Goal: Transaction & Acquisition: Purchase product/service

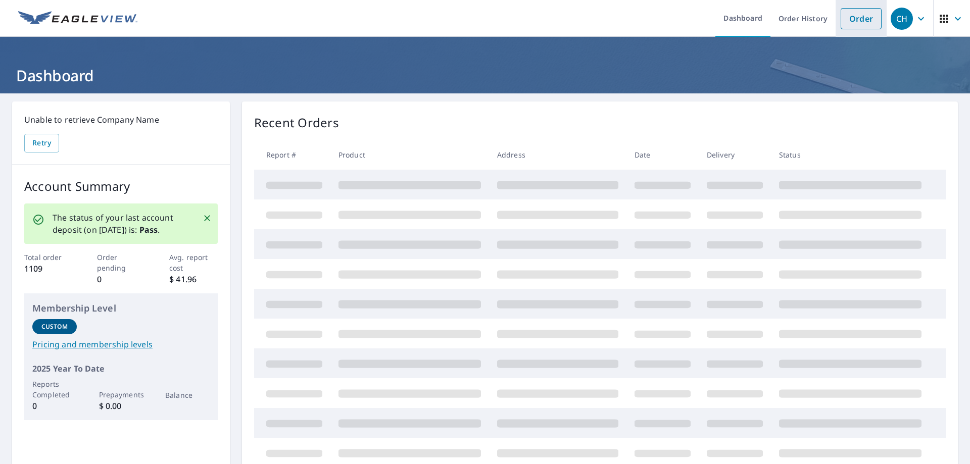
click at [860, 19] on link "Order" at bounding box center [860, 18] width 41 height 21
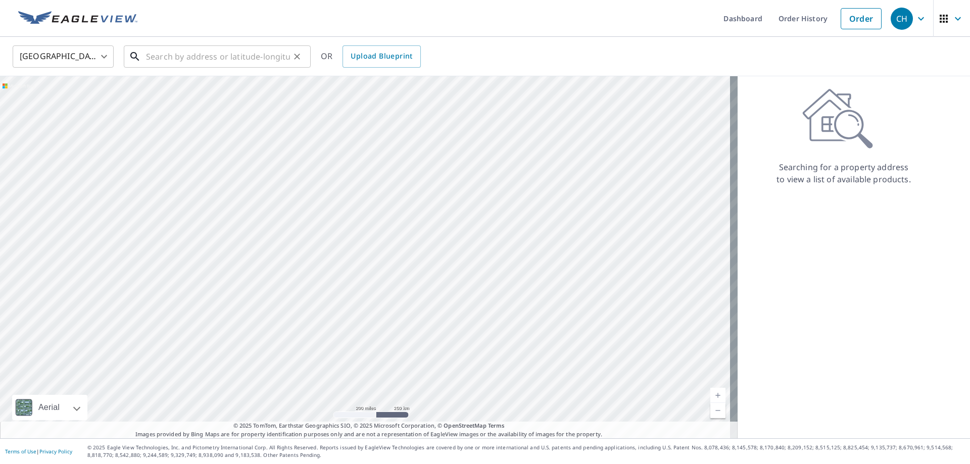
click at [163, 57] on input "text" at bounding box center [218, 56] width 144 height 28
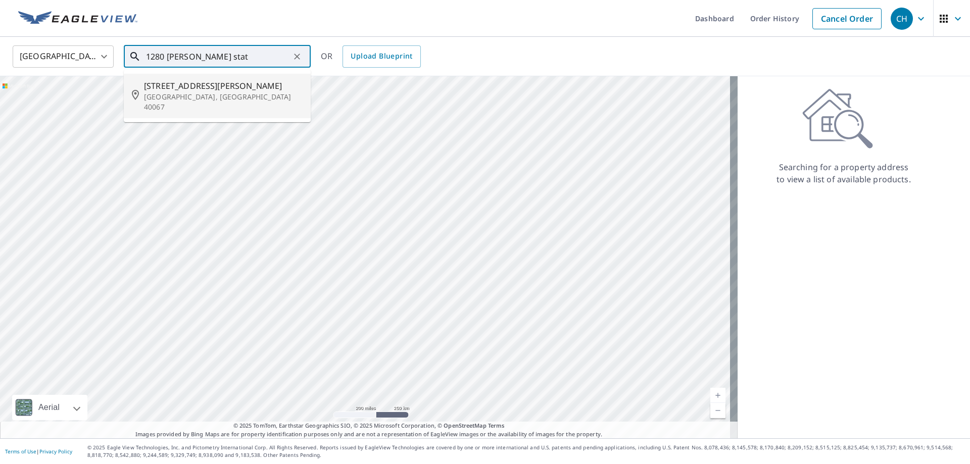
click at [178, 85] on span "[STREET_ADDRESS][PERSON_NAME]" at bounding box center [223, 86] width 159 height 12
type input "[STREET_ADDRESS][PERSON_NAME]"
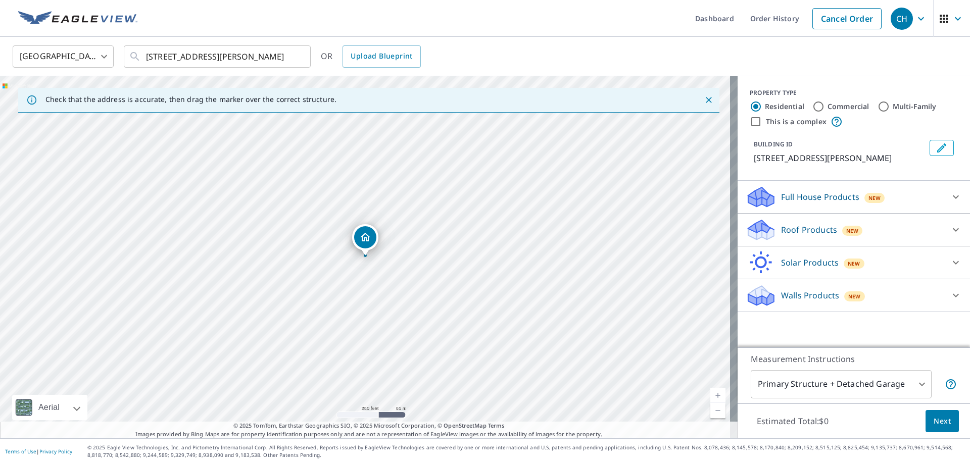
click at [806, 236] on p "Roof Products" at bounding box center [809, 230] width 56 height 12
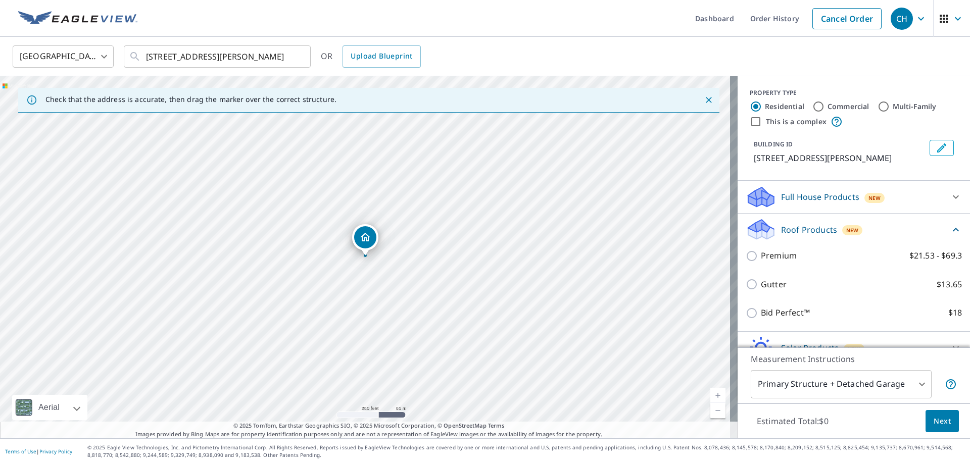
click at [745, 270] on div "Premium $21.53 - $69.3" at bounding box center [853, 255] width 216 height 29
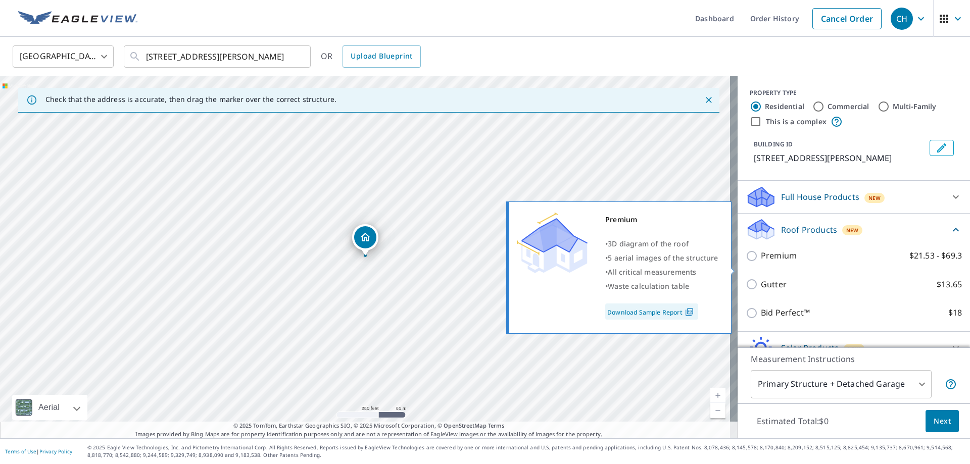
click at [745, 262] on input "Premium $21.53 - $69.3" at bounding box center [752, 256] width 15 height 12
checkbox input "true"
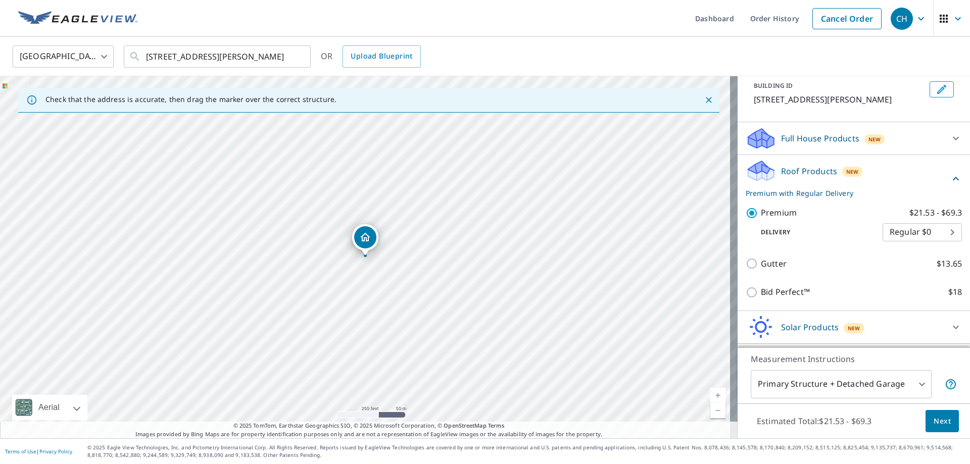
scroll to position [100, 0]
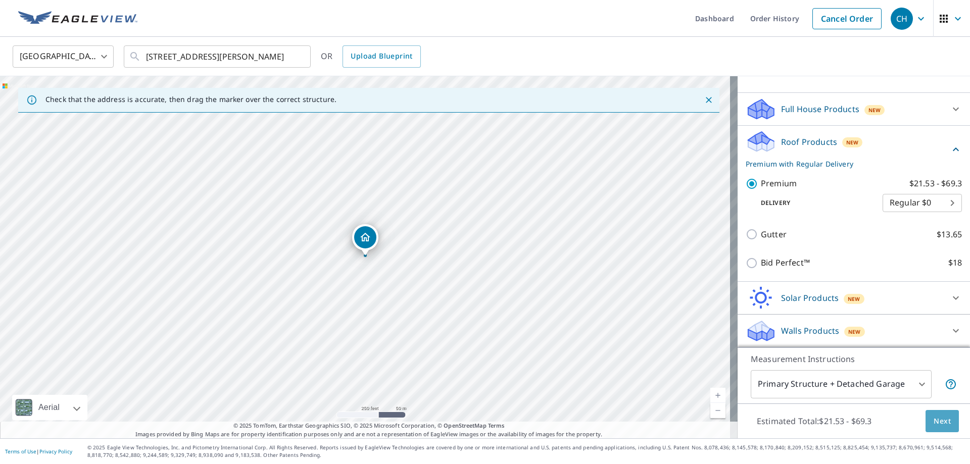
click at [933, 417] on span "Next" at bounding box center [941, 421] width 17 height 13
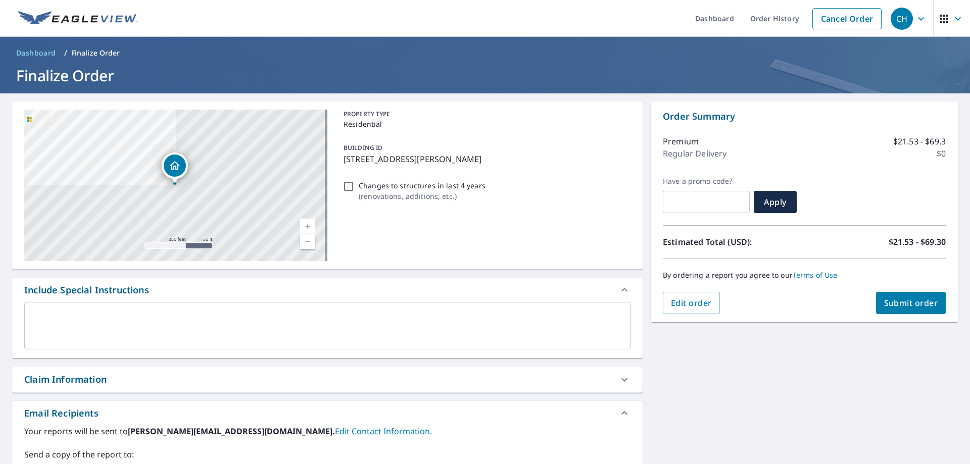
scroll to position [172, 0]
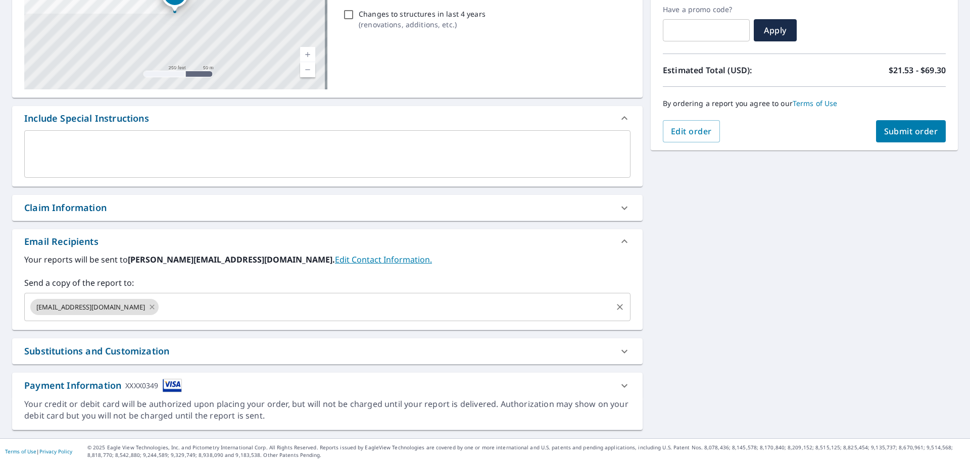
click at [148, 310] on icon at bounding box center [152, 306] width 8 height 11
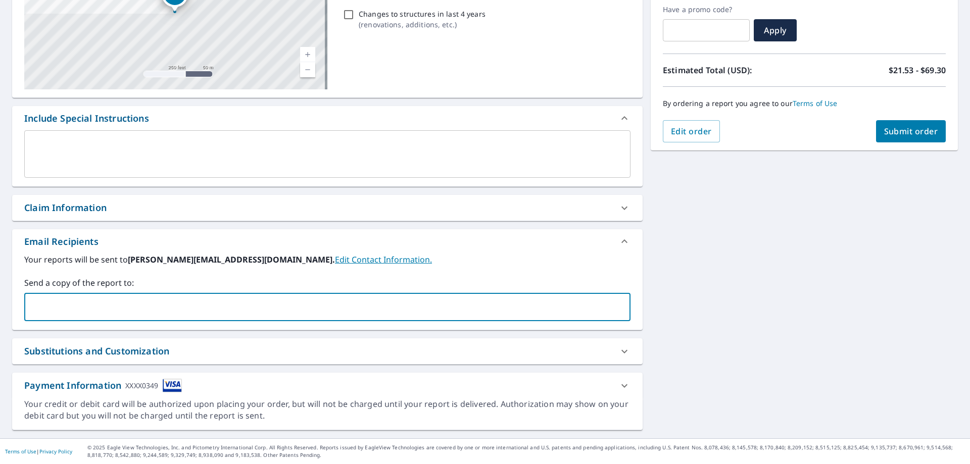
click at [103, 310] on input "text" at bounding box center [320, 306] width 582 height 19
type input "[DOMAIN_NAME]"
type input "[EMAIL_ADDRESS][DOMAIN_NAME]"
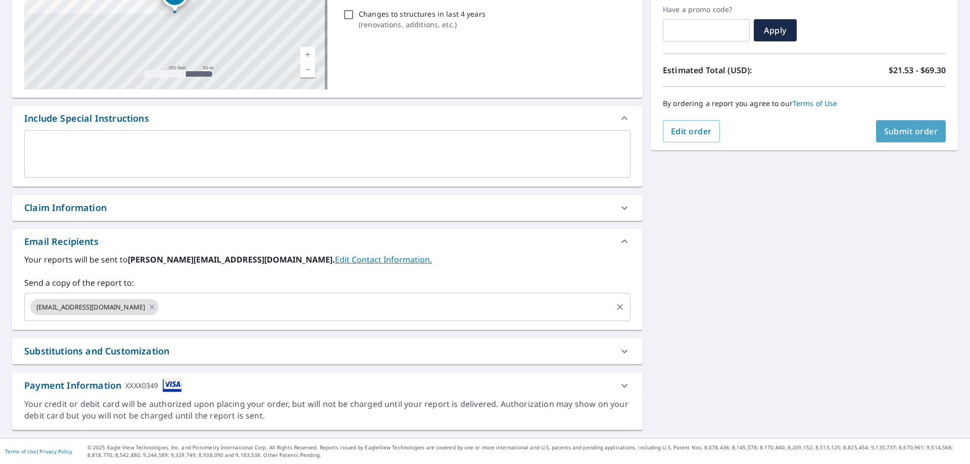
click at [896, 131] on span "Submit order" at bounding box center [911, 131] width 54 height 11
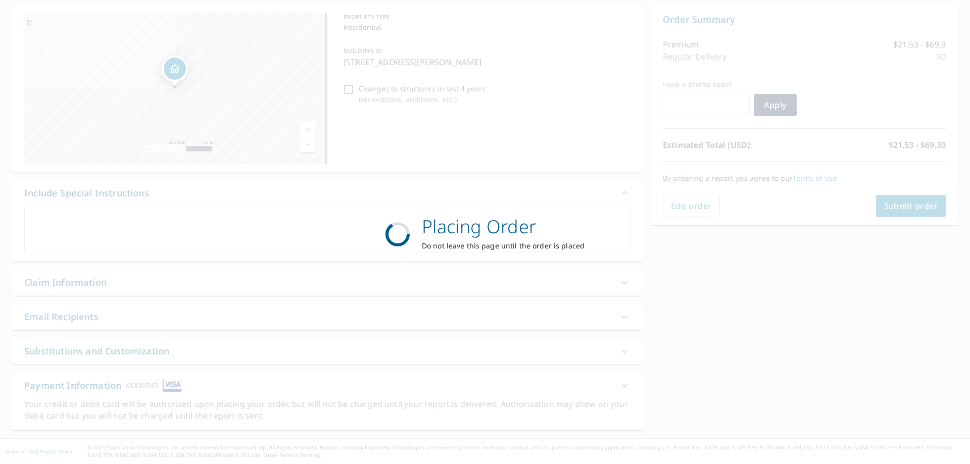
scroll to position [97, 0]
